Goal: Check status

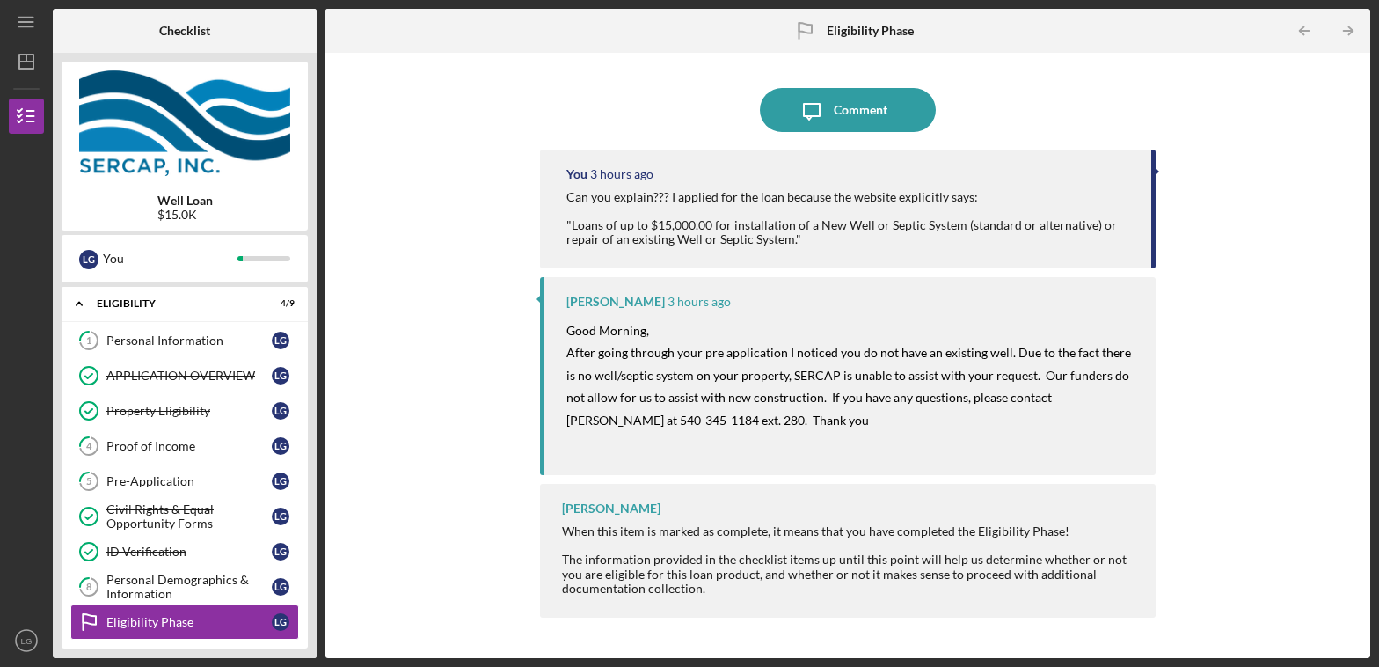
scroll to position [139, 0]
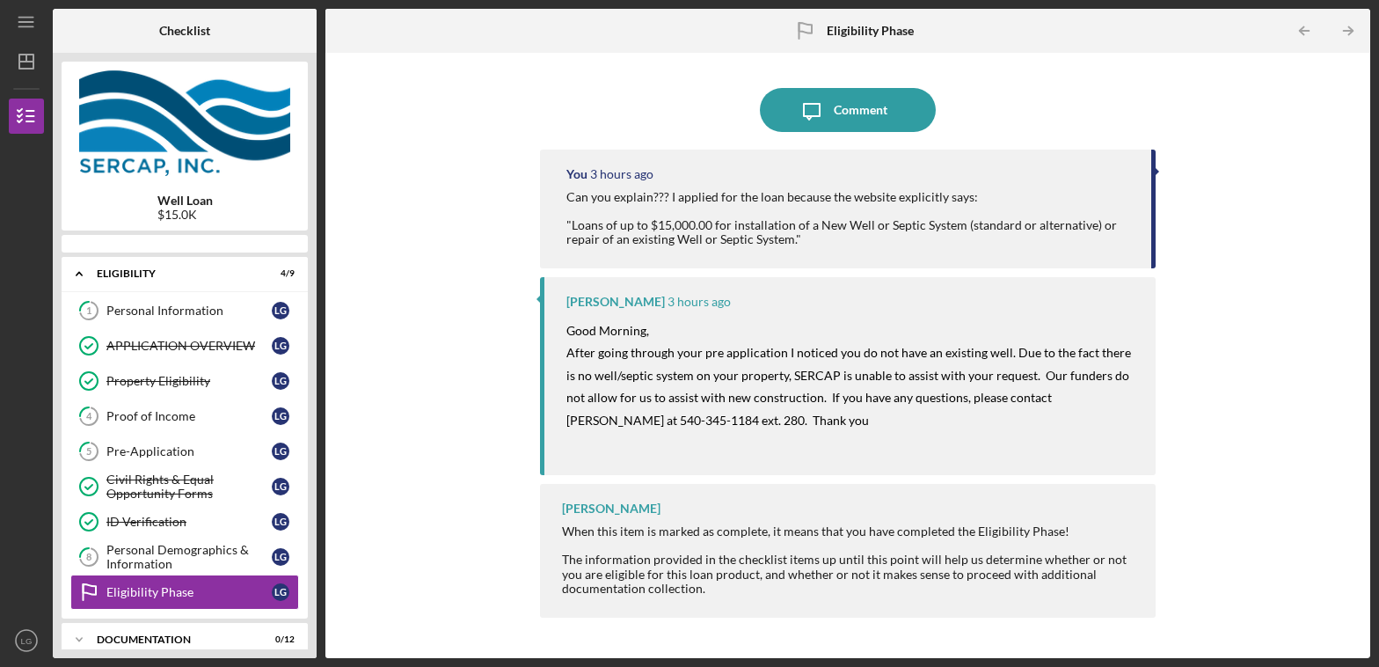
scroll to position [139, 0]
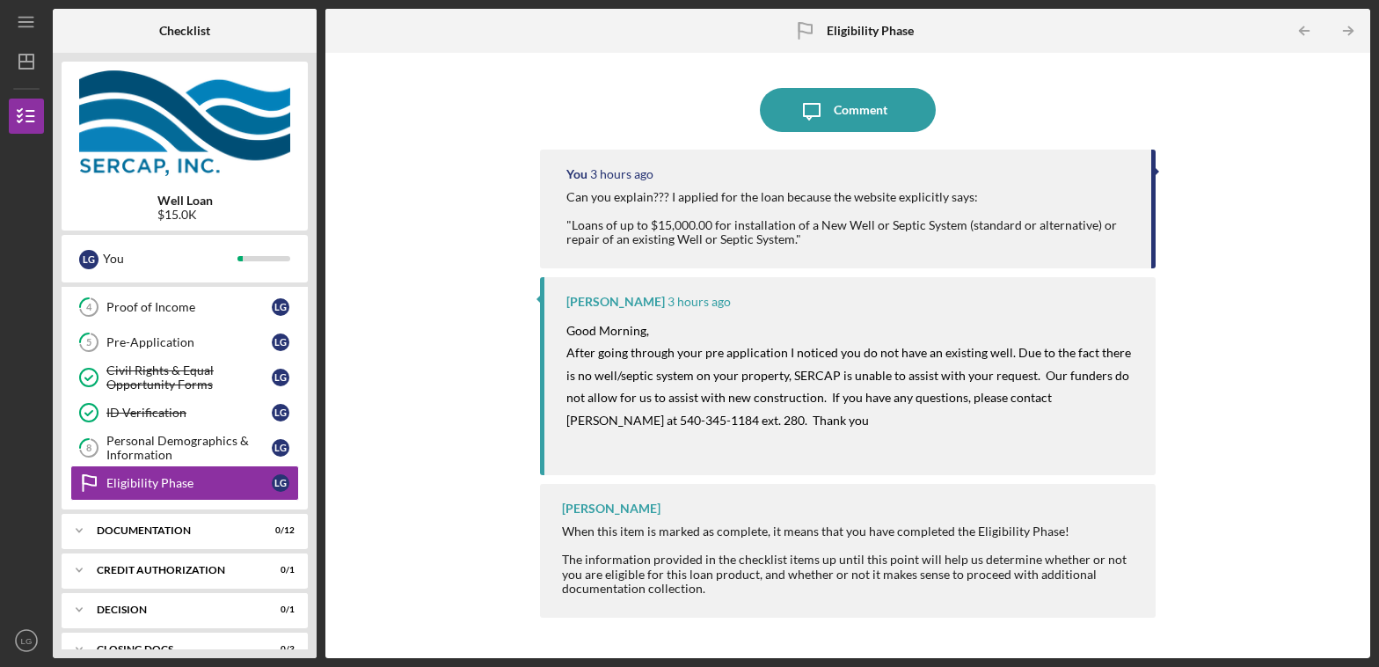
click at [667, 216] on div "Can you explain??? I applied for the loan because the website explicitly says: …" at bounding box center [850, 218] width 568 height 56
click at [174, 482] on div "Eligibility Phase" at bounding box center [188, 483] width 165 height 14
click at [178, 434] on div "Personal Demographics & Information" at bounding box center [188, 447] width 165 height 28
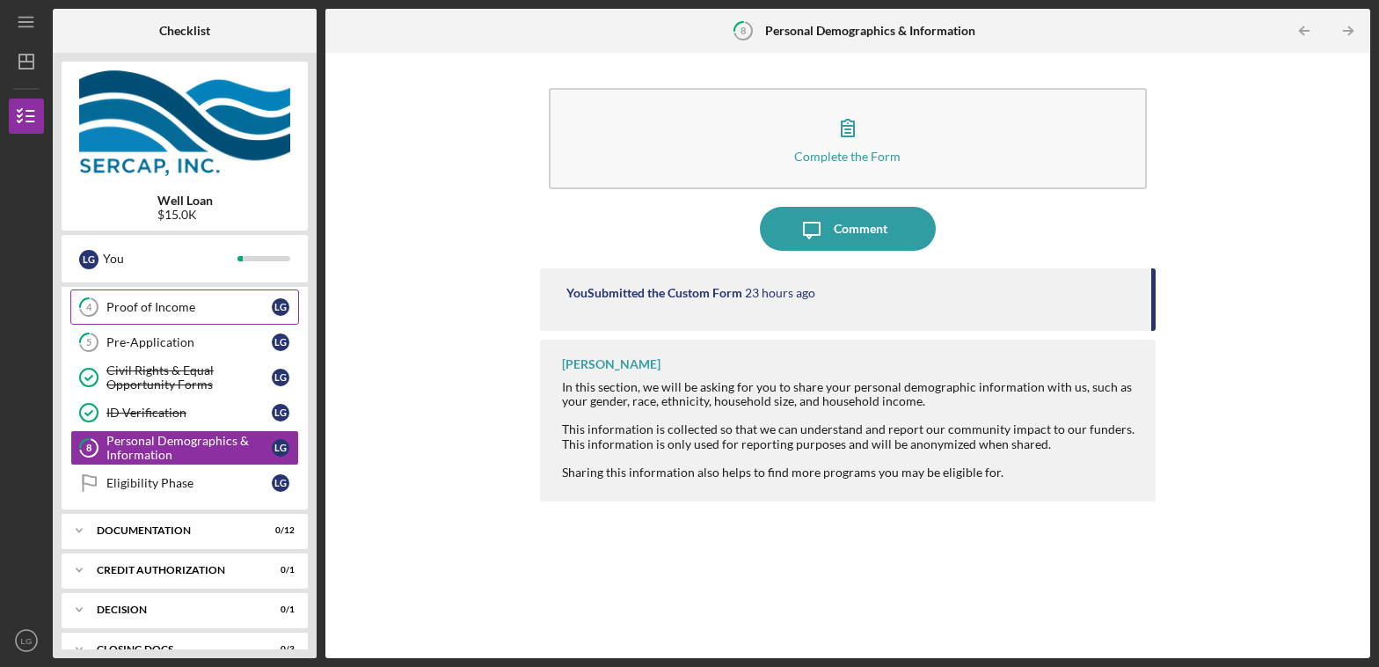
click at [145, 319] on link "4 Proof of Income L G" at bounding box center [184, 306] width 229 height 35
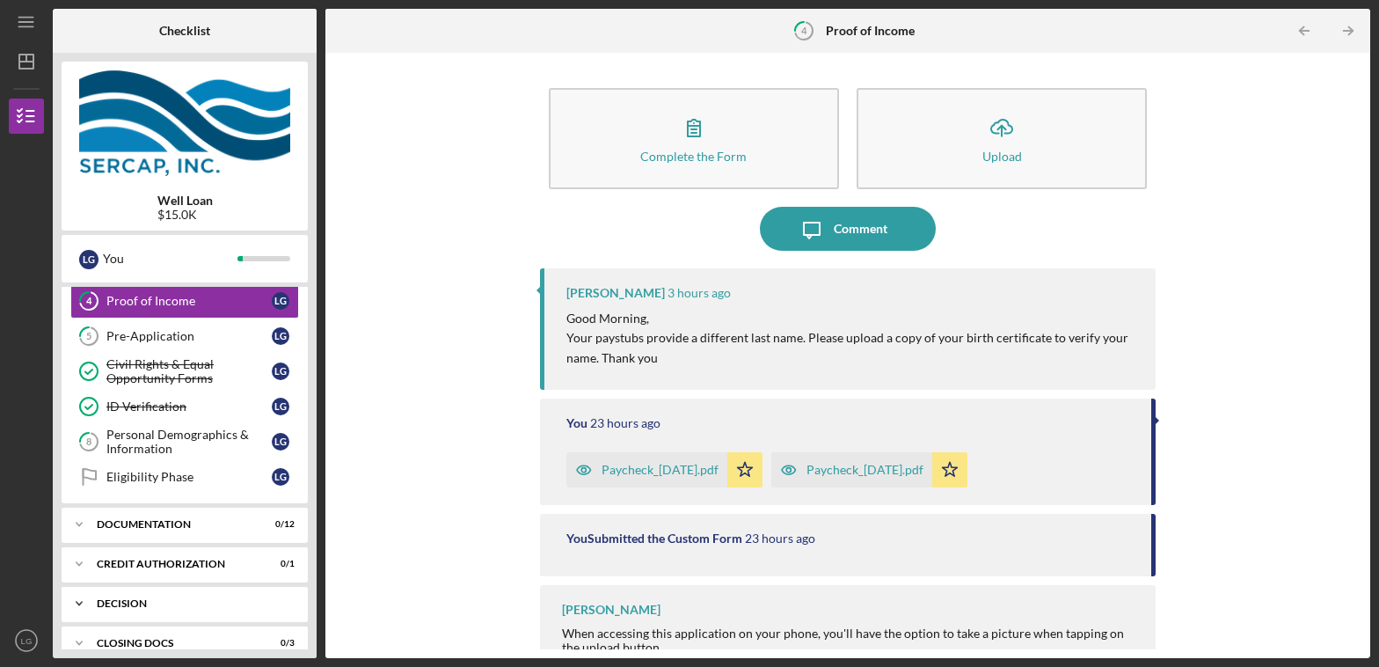
scroll to position [176, 0]
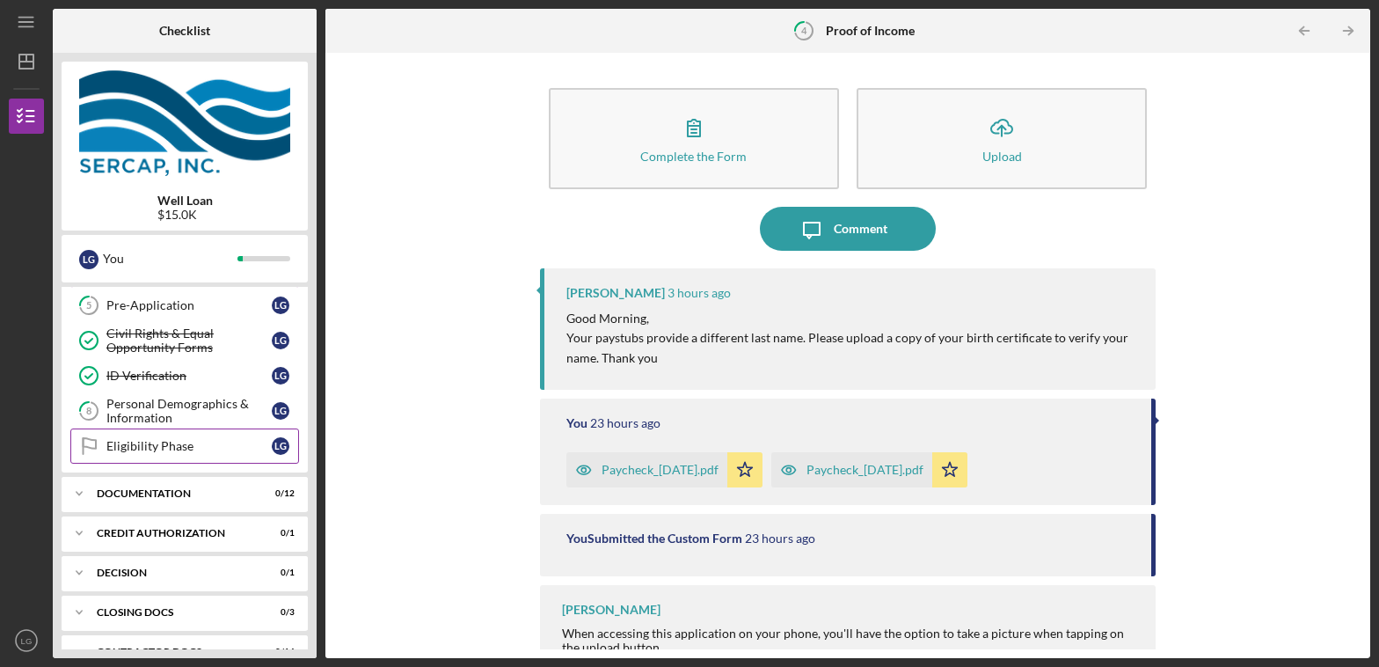
click at [189, 436] on link "Eligibility Phase Eligibility Phase L G" at bounding box center [184, 445] width 229 height 35
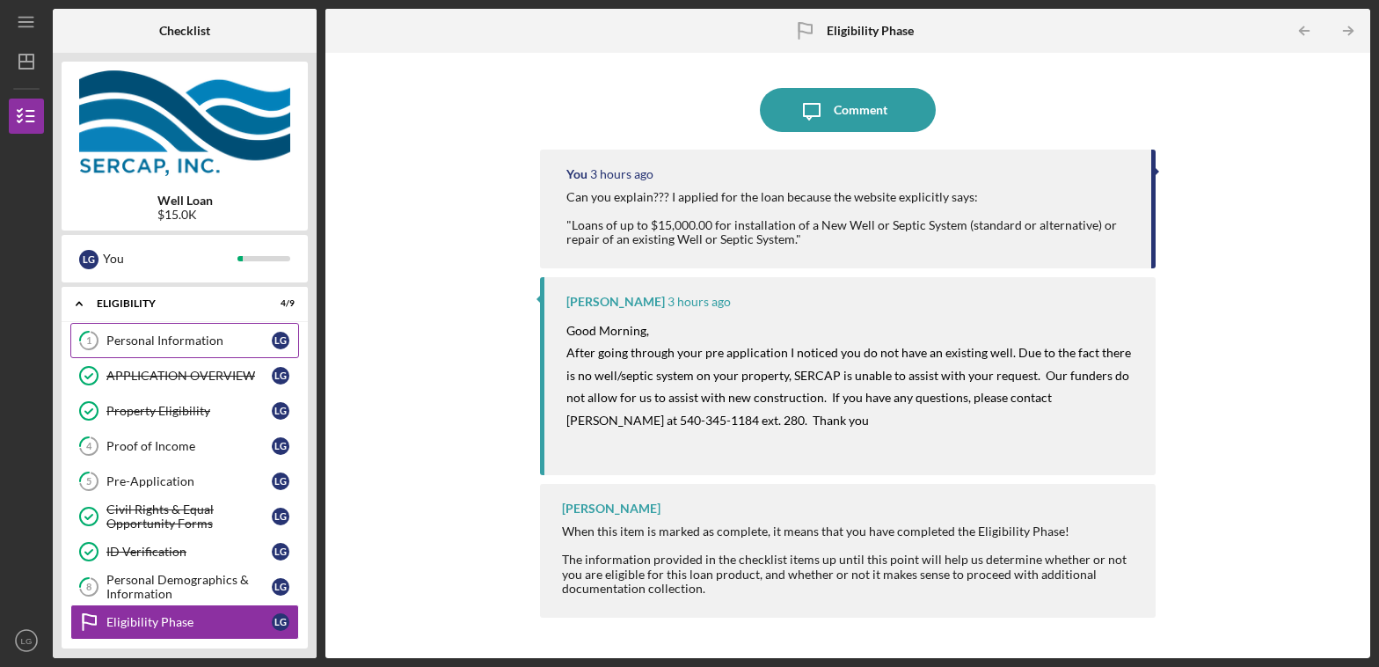
click at [162, 342] on div "Personal Information" at bounding box center [188, 340] width 165 height 14
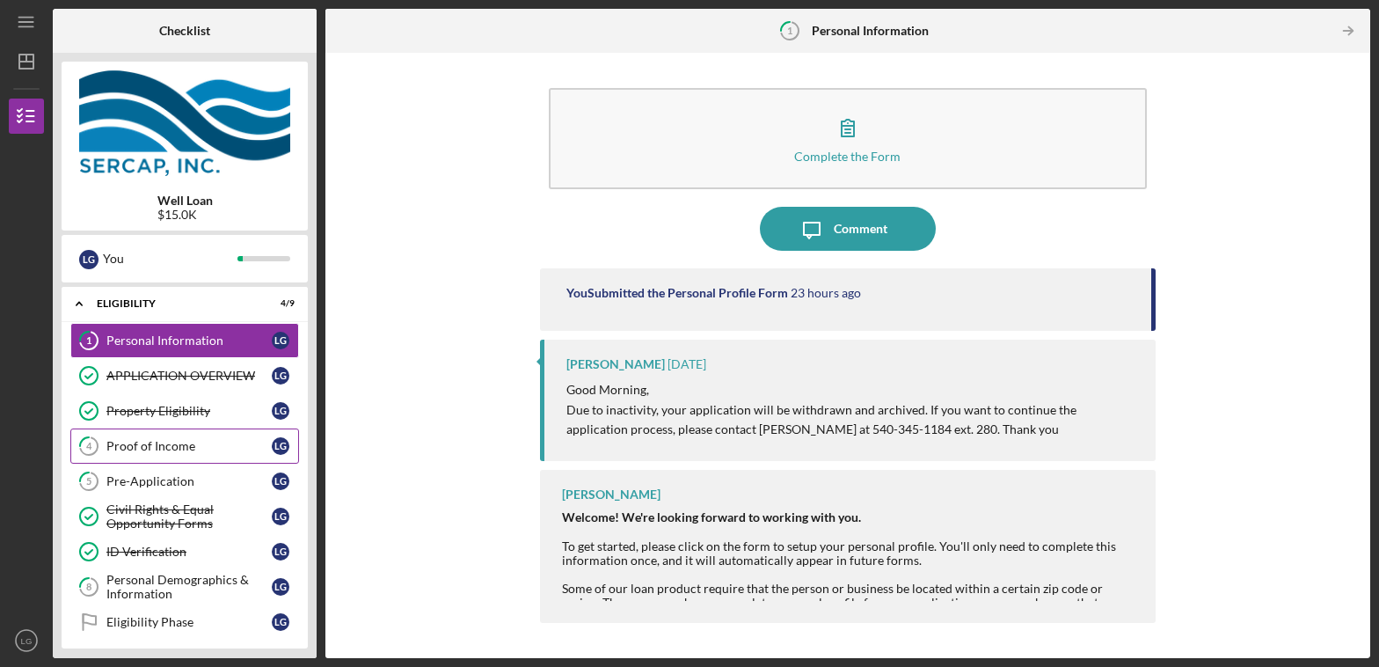
click at [188, 452] on div "Proof of Income" at bounding box center [188, 446] width 165 height 14
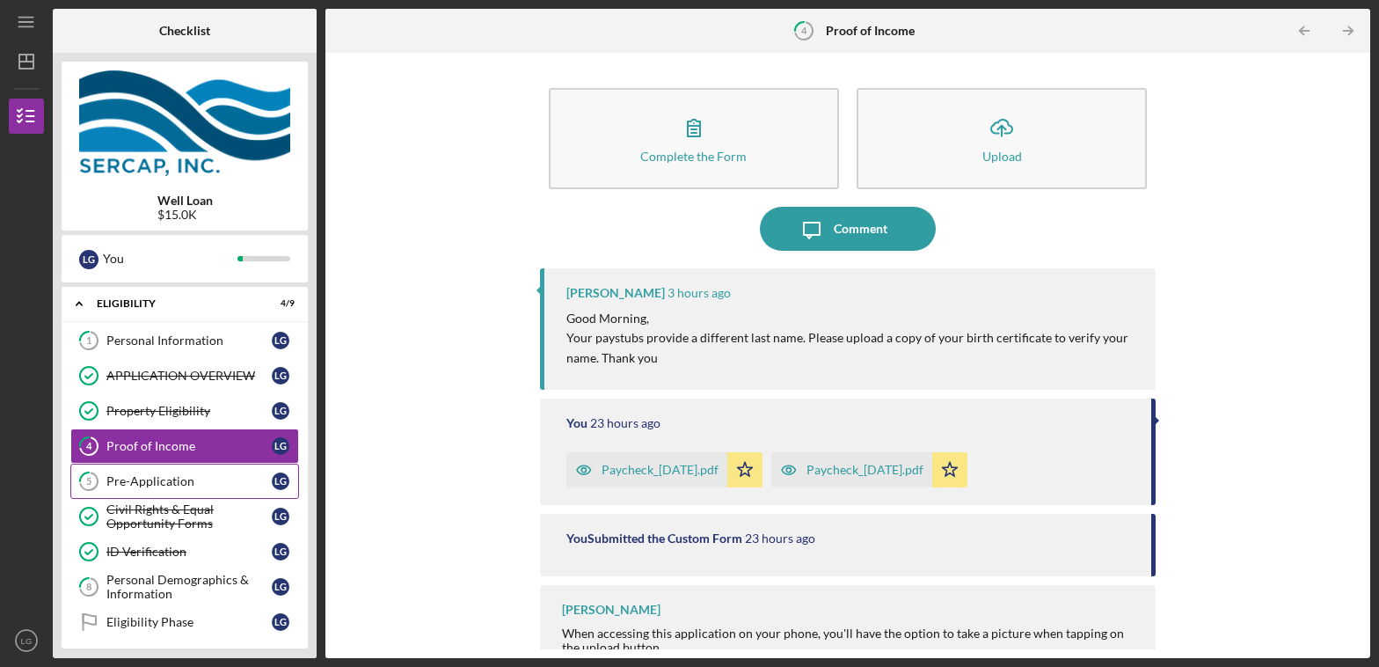
click at [176, 479] on div "Pre-Application" at bounding box center [188, 481] width 165 height 14
